Goal: Information Seeking & Learning: Learn about a topic

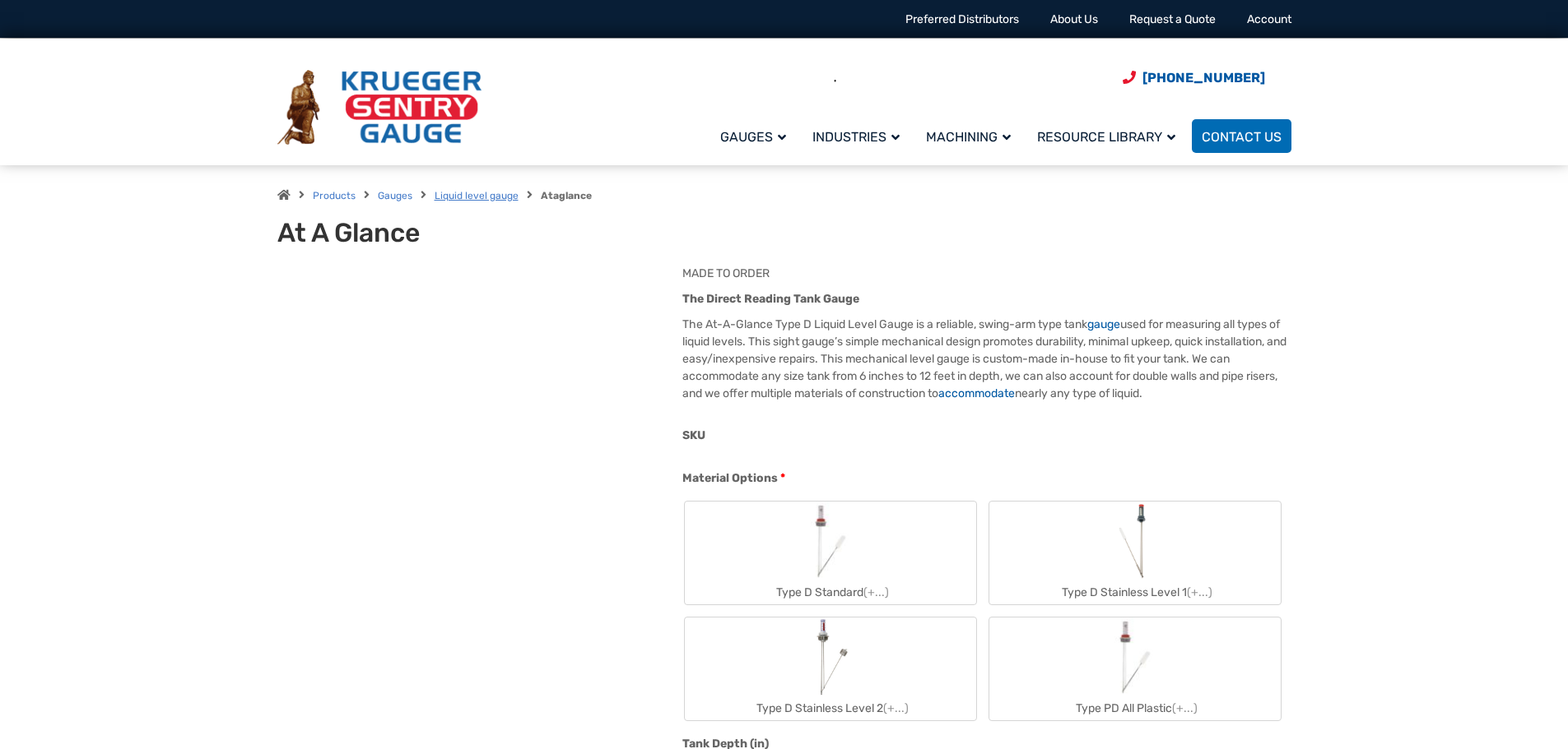
click at [505, 193] on link "Liquid level gauge" at bounding box center [476, 196] width 84 height 12
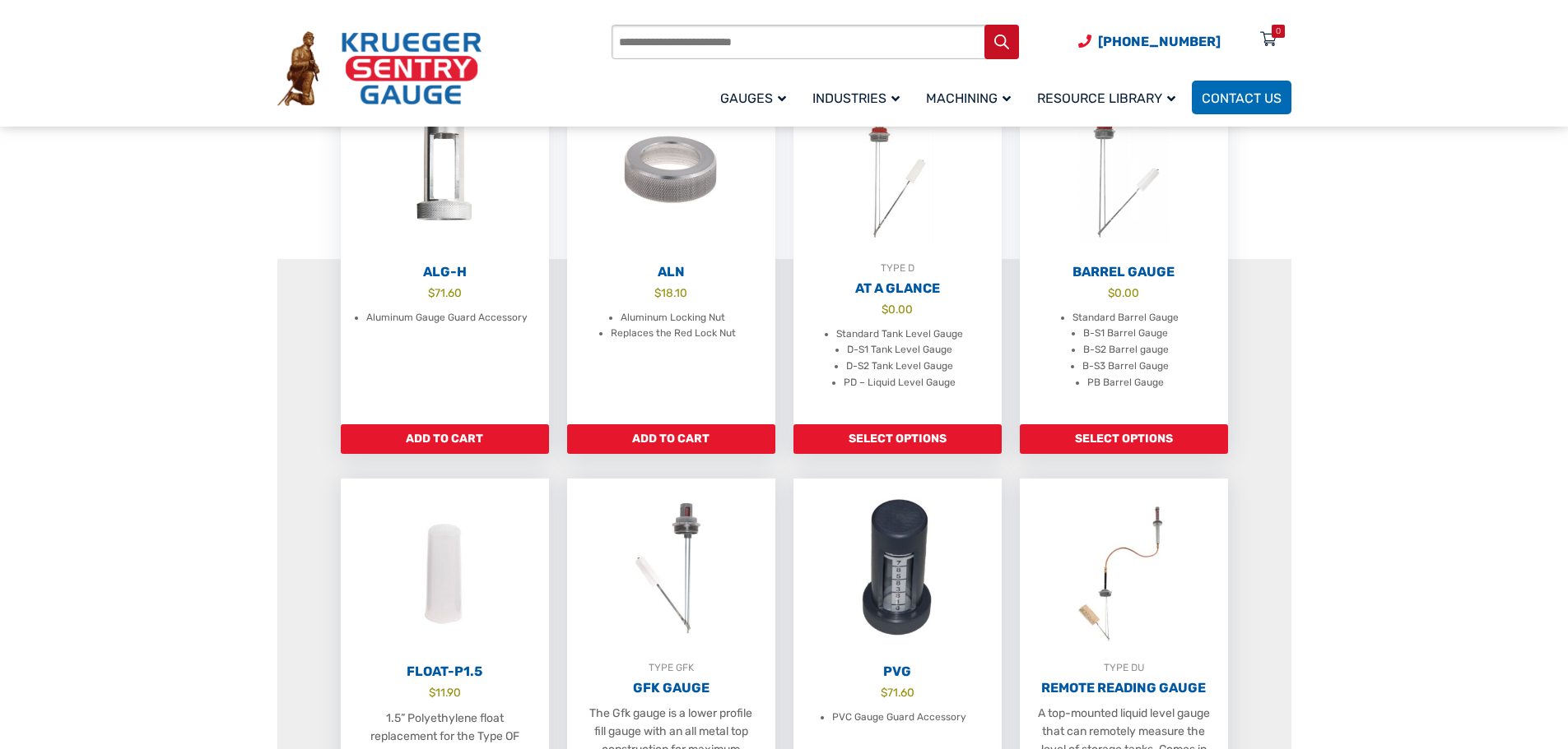
scroll to position [329, 0]
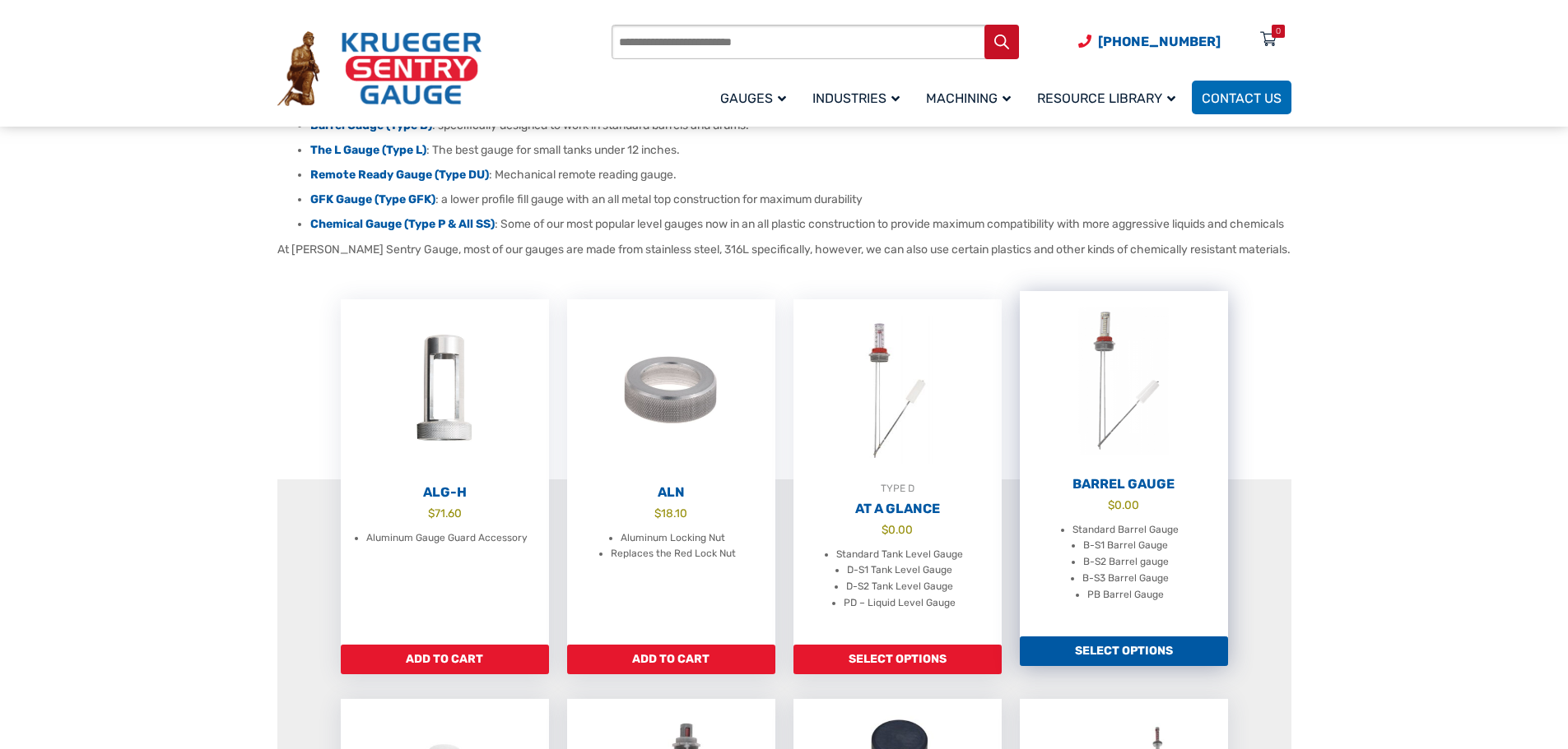
click at [1102, 493] on h2 "Barrel Gauge" at bounding box center [1123, 484] width 208 height 17
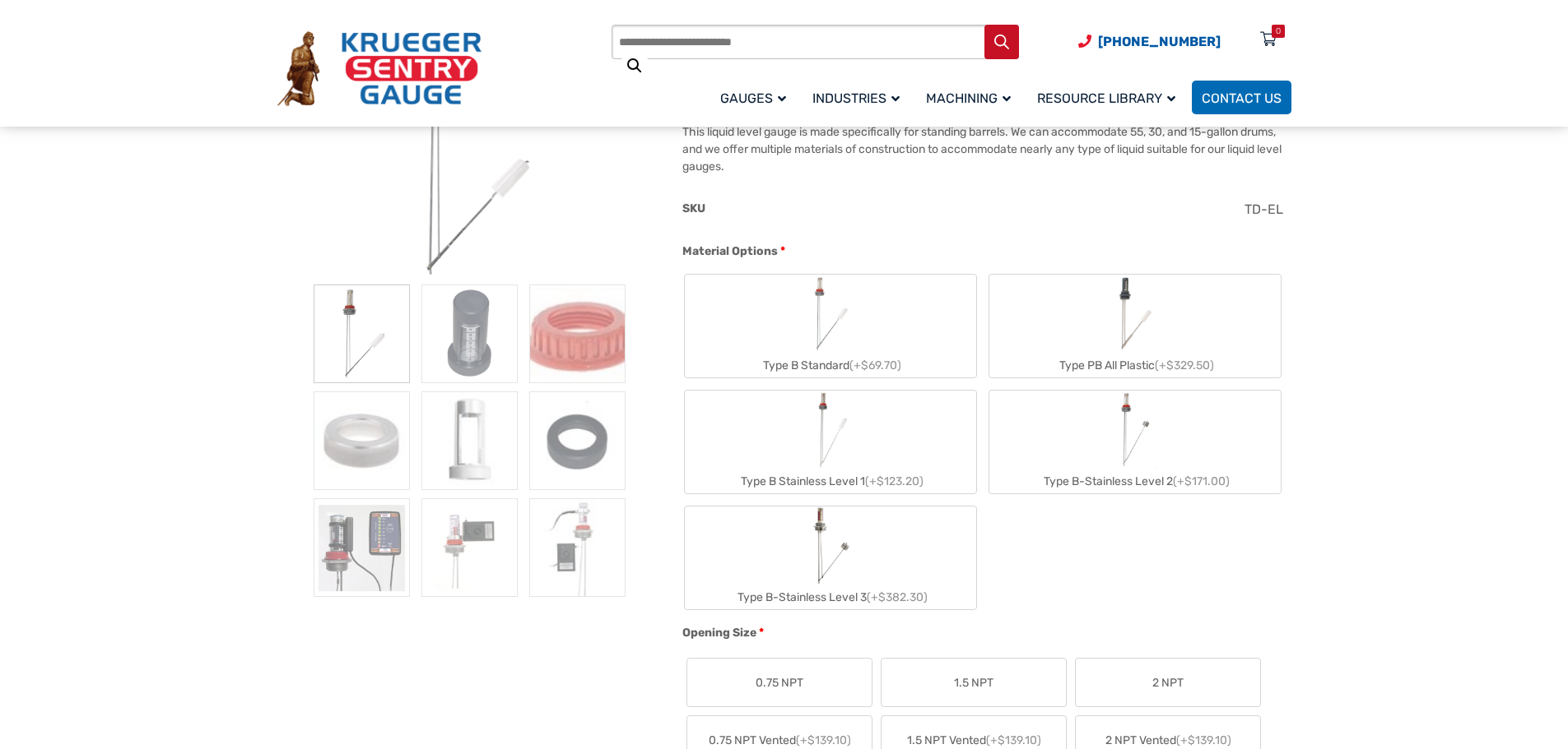
scroll to position [329, 0]
